Goal: Task Accomplishment & Management: Use online tool/utility

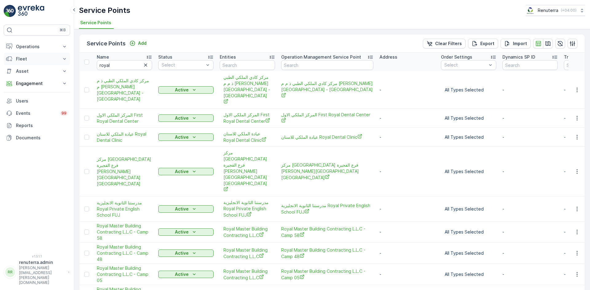
scroll to position [210, 0]
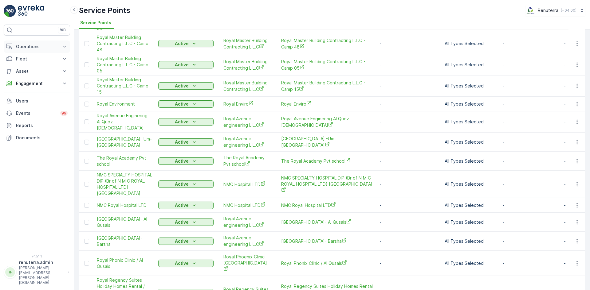
click at [63, 48] on icon at bounding box center [64, 47] width 6 height 6
click at [28, 69] on link "Planning" at bounding box center [41, 65] width 57 height 9
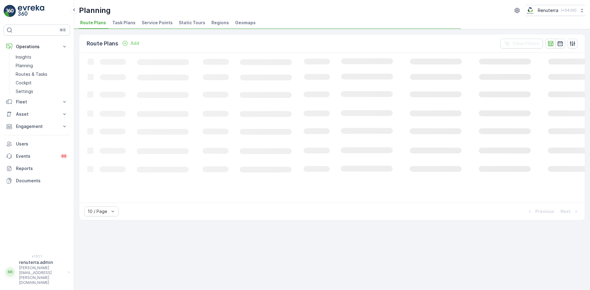
click at [142, 25] on span "Service Points" at bounding box center [157, 23] width 31 height 6
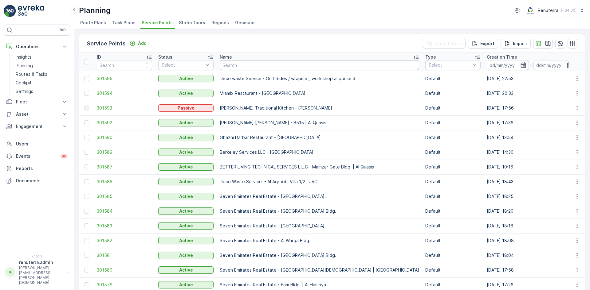
click at [256, 63] on input "text" at bounding box center [319, 65] width 199 height 10
type input "nmc"
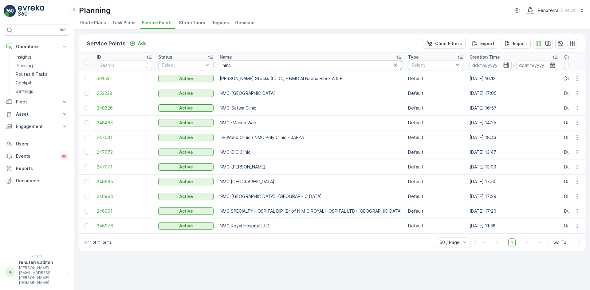
click at [245, 68] on input "nmc" at bounding box center [311, 65] width 182 height 10
type input "n"
type input "new sp"
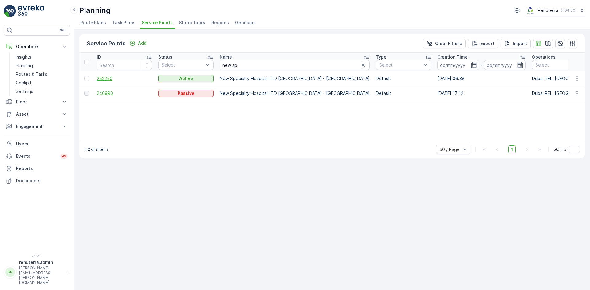
click at [99, 80] on span "252250" at bounding box center [124, 79] width 55 height 6
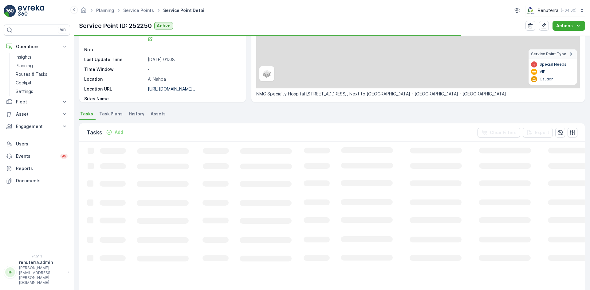
scroll to position [92, 0]
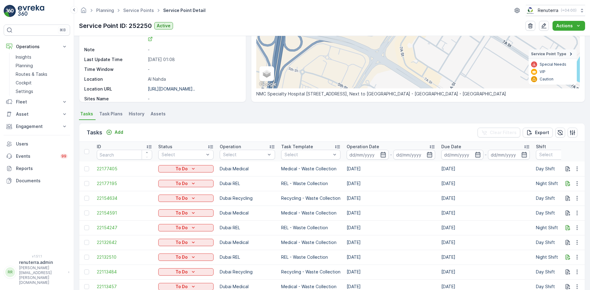
click at [481, 224] on td "[DATE]" at bounding box center [485, 228] width 95 height 15
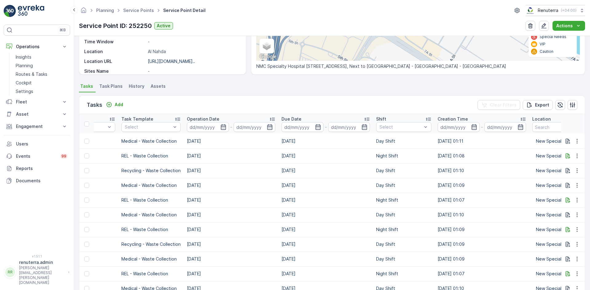
scroll to position [31, 0]
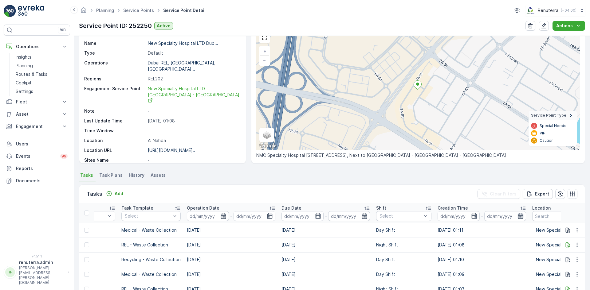
click at [518, 217] on icon "button" at bounding box center [521, 216] width 6 height 6
click at [414, 224] on td "Day Shift" at bounding box center [403, 230] width 61 height 15
click at [472, 217] on icon "button" at bounding box center [474, 216] width 6 height 6
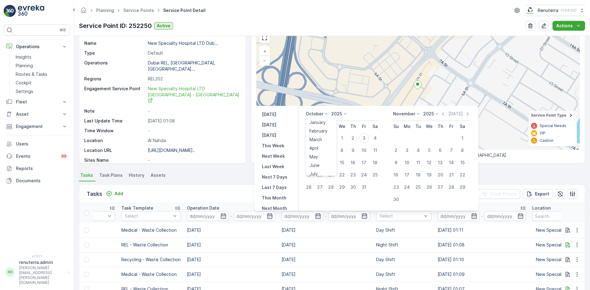
click at [326, 112] on icon at bounding box center [326, 114] width 6 height 6
click at [322, 159] on span "September" at bounding box center [321, 161] width 23 height 6
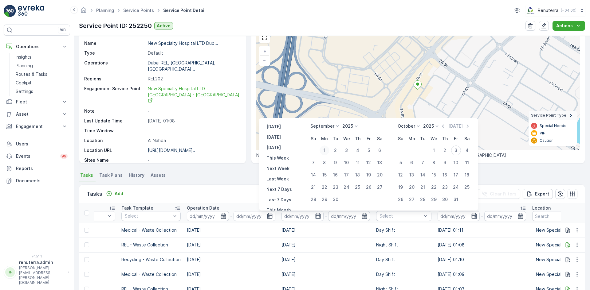
click at [325, 151] on div "1" at bounding box center [325, 151] width 10 height 10
type input "[DATE]"
click at [337, 200] on div "30" at bounding box center [336, 200] width 10 height 10
type input "[DATE]"
click at [337, 200] on div "30" at bounding box center [336, 200] width 10 height 10
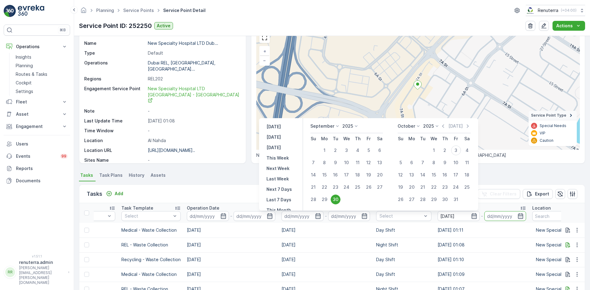
type input "[DATE]"
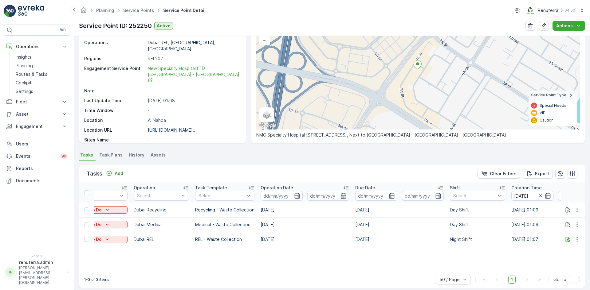
scroll to position [57, 0]
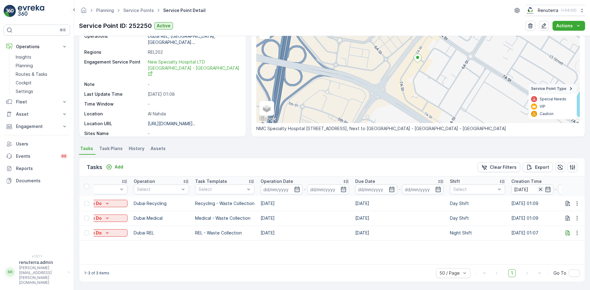
click at [539, 190] on icon "button" at bounding box center [540, 189] width 3 height 3
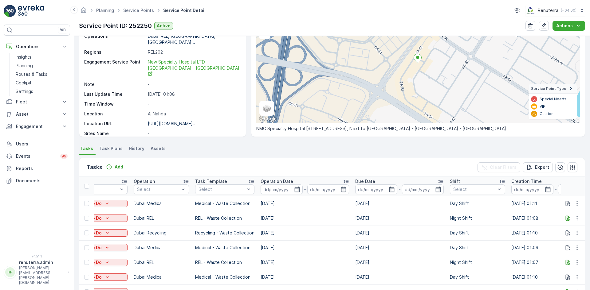
click at [456, 243] on td "Day Shift" at bounding box center [477, 248] width 61 height 15
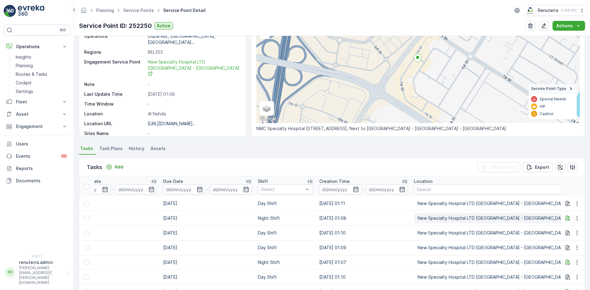
scroll to position [0, 295]
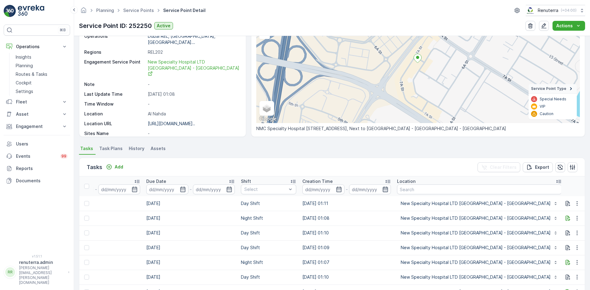
click at [383, 191] on icon "button" at bounding box center [385, 190] width 6 height 6
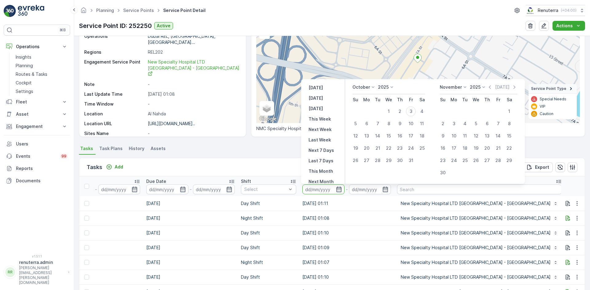
click at [373, 87] on icon at bounding box center [373, 87] width 6 height 6
click at [365, 117] on span "September" at bounding box center [367, 118] width 23 height 6
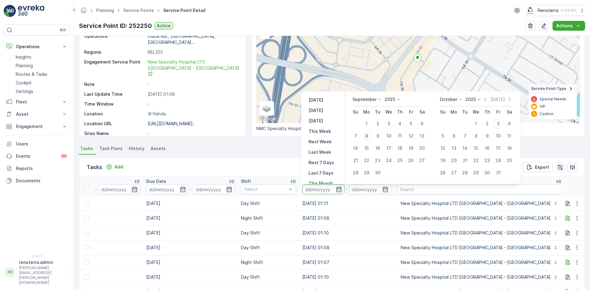
drag, startPoint x: 368, startPoint y: 125, endPoint x: 369, endPoint y: 132, distance: 6.6
click at [368, 125] on div "1" at bounding box center [367, 124] width 10 height 10
type input "[DATE]"
click at [377, 174] on div "30" at bounding box center [378, 173] width 10 height 10
type input "[DATE]"
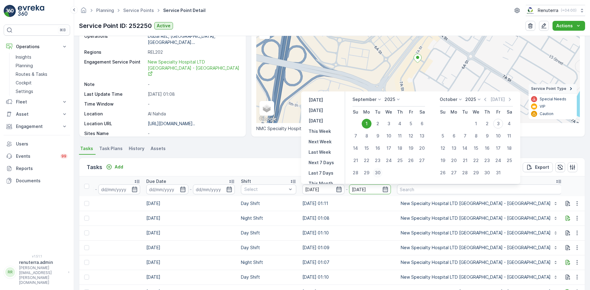
click at [377, 174] on div "Tasks Add Clear Filters Export" at bounding box center [332, 167] width 506 height 18
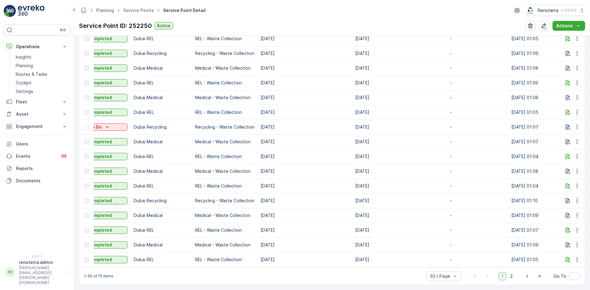
scroll to position [730, 0]
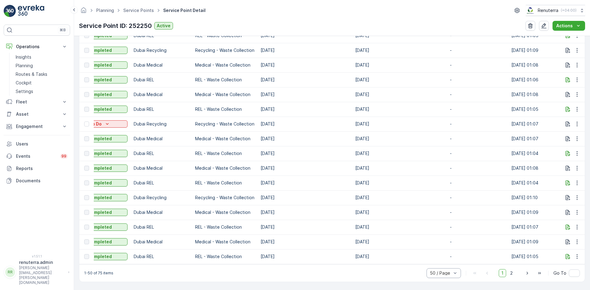
click at [450, 270] on div "50 / Page" at bounding box center [444, 274] width 34 height 10
click at [433, 260] on span "50 / Page" at bounding box center [440, 260] width 20 height 5
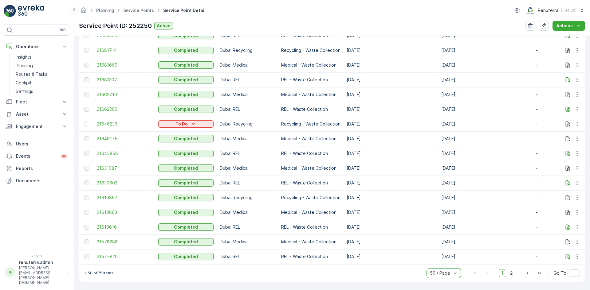
click at [112, 166] on span "21631087" at bounding box center [124, 168] width 55 height 6
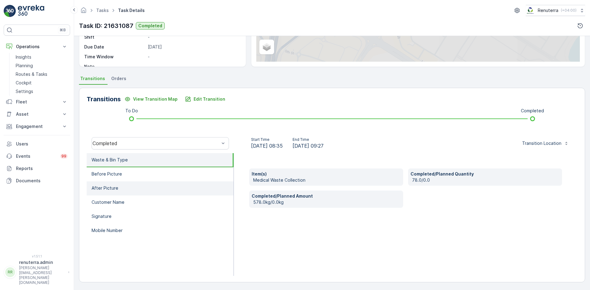
scroll to position [97, 0]
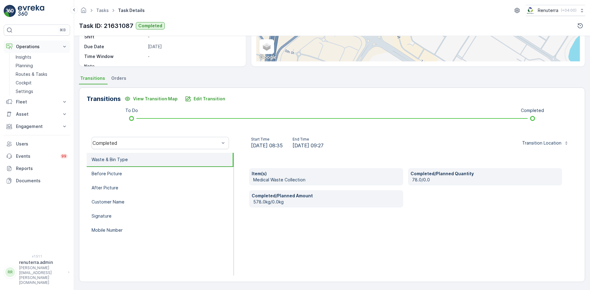
click at [54, 47] on p "Operations" at bounding box center [37, 47] width 42 height 6
click at [44, 86] on p "Engagement" at bounding box center [37, 84] width 42 height 6
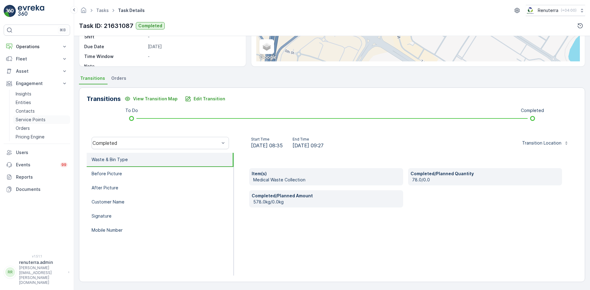
click at [41, 119] on p "Service Points" at bounding box center [31, 120] width 30 height 6
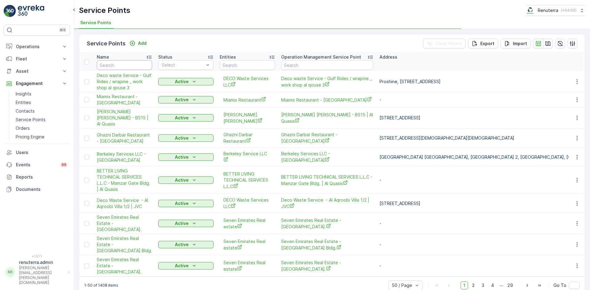
click at [127, 67] on input "text" at bounding box center [124, 65] width 55 height 10
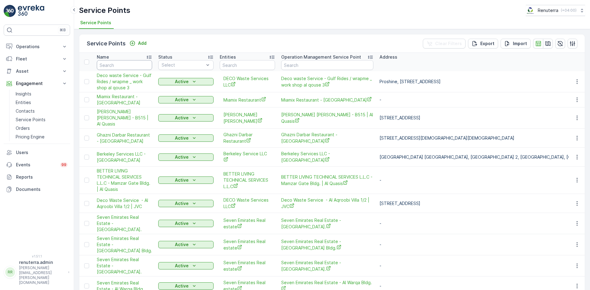
click at [117, 67] on input "text" at bounding box center [124, 65] width 55 height 10
type input "new"
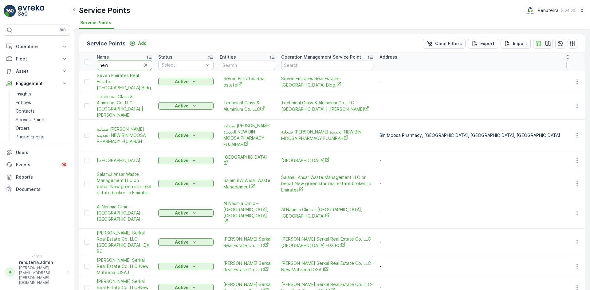
click at [114, 66] on input "new" at bounding box center [124, 65] width 55 height 10
type input "new spe"
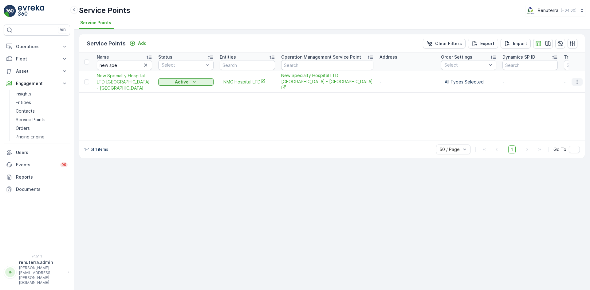
click at [575, 80] on icon "button" at bounding box center [577, 82] width 6 height 6
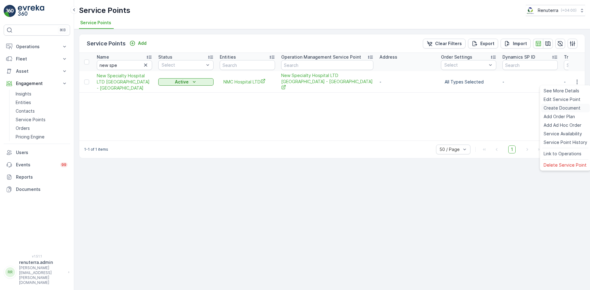
click at [555, 106] on span "Create Document" at bounding box center [562, 108] width 37 height 6
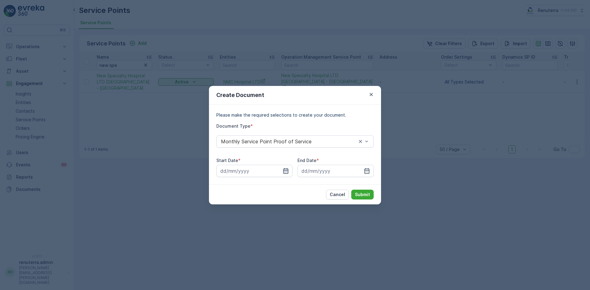
click at [287, 171] on icon "button" at bounding box center [286, 171] width 6 height 6
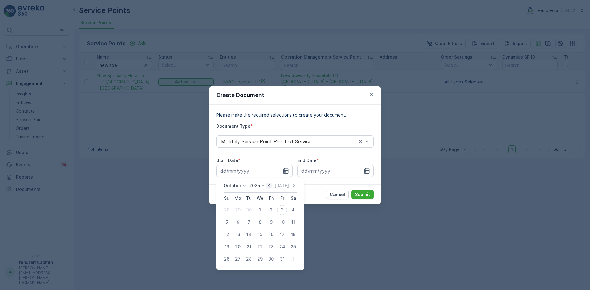
click at [269, 188] on icon "button" at bounding box center [269, 186] width 6 height 6
click at [240, 213] on div "1" at bounding box center [238, 210] width 10 height 10
type input "[DATE]"
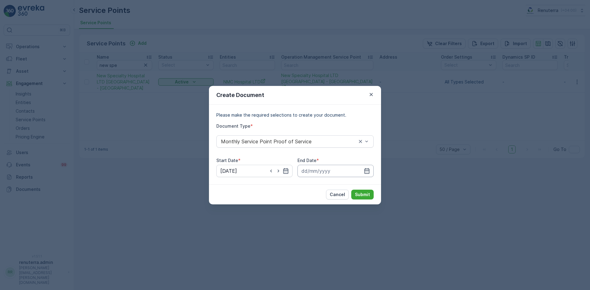
click at [372, 172] on input at bounding box center [336, 171] width 76 height 12
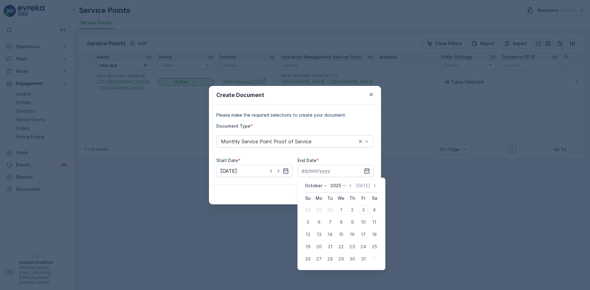
drag, startPoint x: 352, startPoint y: 186, endPoint x: 350, endPoint y: 190, distance: 4.8
click at [351, 187] on icon "button" at bounding box center [350, 186] width 6 height 6
drag, startPoint x: 329, startPoint y: 260, endPoint x: 339, endPoint y: 232, distance: 29.6
click at [330, 260] on div "30" at bounding box center [330, 260] width 10 height 10
type input "[DATE]"
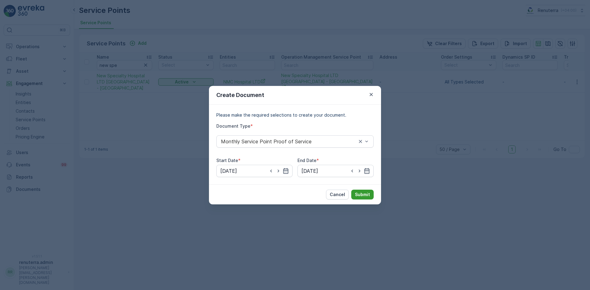
click at [362, 199] on button "Submit" at bounding box center [362, 195] width 22 height 10
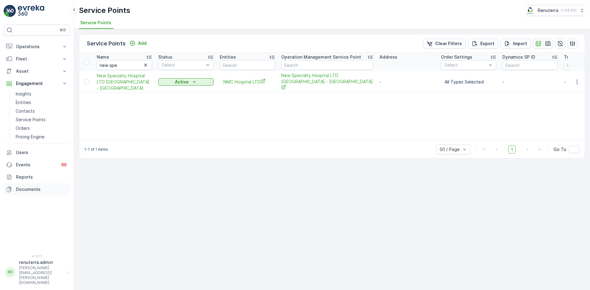
click at [41, 191] on p "Documents" at bounding box center [42, 190] width 52 height 6
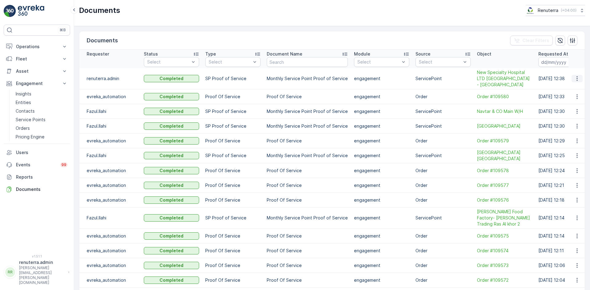
drag, startPoint x: 582, startPoint y: 81, endPoint x: 580, endPoint y: 78, distance: 3.5
click at [582, 82] on td at bounding box center [577, 78] width 17 height 21
click at [578, 75] on td at bounding box center [577, 78] width 17 height 21
click at [575, 81] on icon "button" at bounding box center [577, 79] width 6 height 6
click at [572, 87] on span "See Details" at bounding box center [576, 88] width 24 height 6
